Goal: Navigation & Orientation: Find specific page/section

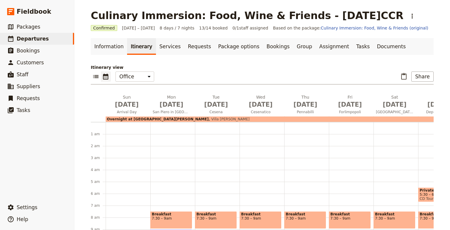
scroll to position [141, 0]
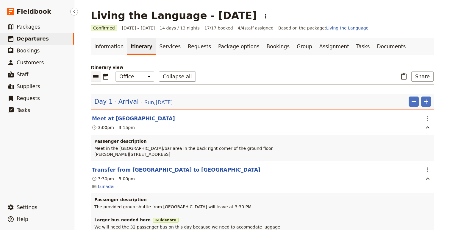
click at [32, 38] on span "Departures" at bounding box center [33, 39] width 32 height 6
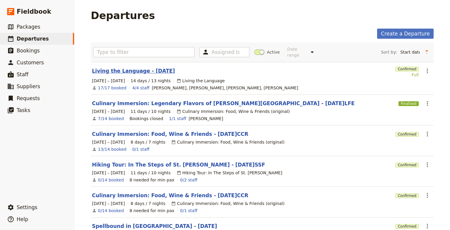
click at [125, 69] on link "Living the Language - [DATE]" at bounding box center [133, 70] width 83 height 7
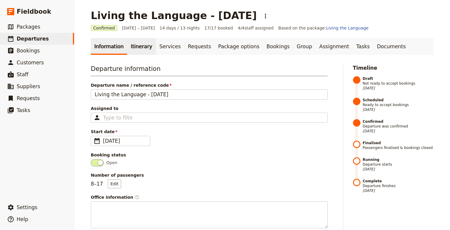
click at [136, 46] on link "Itinerary" at bounding box center [141, 46] width 29 height 17
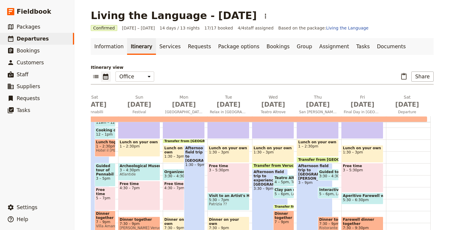
scroll to position [141, 0]
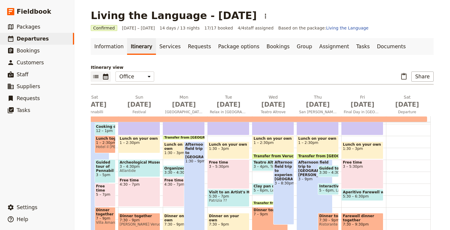
click at [97, 80] on icon "List view" at bounding box center [95, 76] width 7 height 7
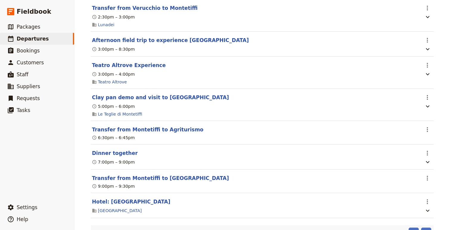
scroll to position [2640, 0]
